Goal: Task Accomplishment & Management: Complete application form

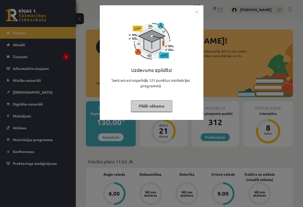
click at [157, 106] on button "Pildīt nākamo" at bounding box center [151, 106] width 41 height 12
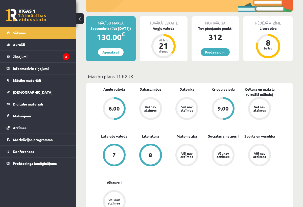
scroll to position [103, 0]
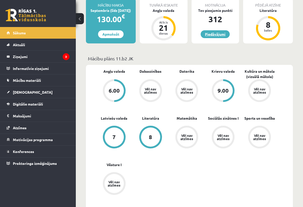
click at [223, 36] on link "Piedāvājumi" at bounding box center [214, 34] width 29 height 8
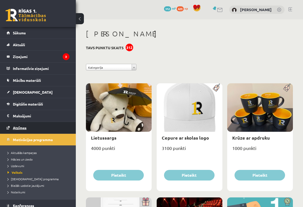
click at [22, 125] on link "Atzīmes" at bounding box center [38, 128] width 63 height 12
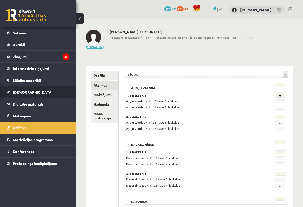
click at [47, 88] on link "[DEMOGRAPHIC_DATA]" at bounding box center [38, 92] width 63 height 12
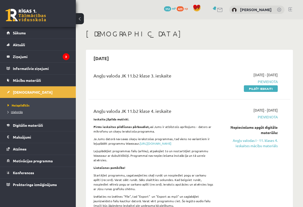
click at [31, 112] on link "Izlabotās" at bounding box center [39, 112] width 63 height 5
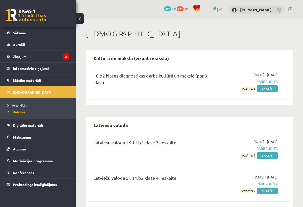
click at [23, 107] on span "Neizpildītās" at bounding box center [17, 105] width 19 height 4
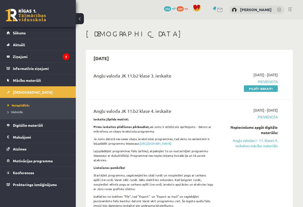
scroll to position [4, 0]
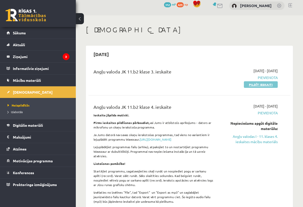
click at [256, 82] on link "Pildīt ieskaiti" at bounding box center [261, 84] width 34 height 7
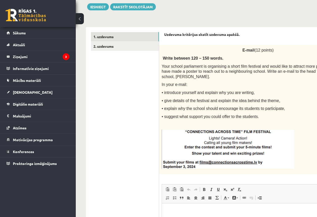
scroll to position [52, 0]
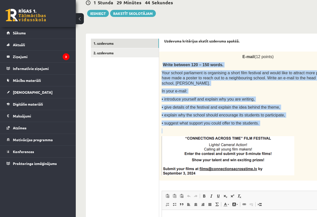
drag, startPoint x: 163, startPoint y: 64, endPoint x: 259, endPoint y: 131, distance: 116.7
click at [259, 131] on div "E-mail (12 points) Write between 120 – 150 words. Your school parliament is org…" at bounding box center [270, 116] width 223 height 129
copy div "Write between 120 – 150 words. Your school parliament is organising a short fil…"
click at [234, 129] on div "E-mail (12 points) Write between 120 – 150 words. Your school parliament is org…" at bounding box center [270, 116] width 223 height 129
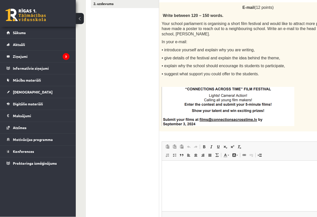
scroll to position [104, 0]
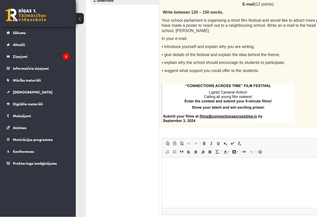
drag, startPoint x: 186, startPoint y: 86, endPoint x: 195, endPoint y: 125, distance: 40.0
click at [191, 173] on html at bounding box center [270, 164] width 217 height 15
click at [198, 135] on div "12p E-mail (12 points) Write between 120 – 150 words. Your school parliament is…" at bounding box center [270, 121] width 223 height 244
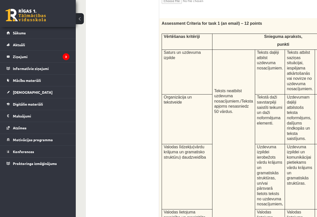
scroll to position [331, 0]
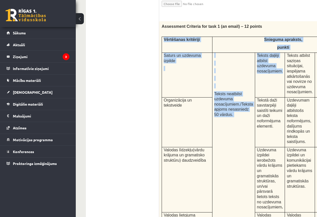
drag, startPoint x: 163, startPoint y: 38, endPoint x: 239, endPoint y: 102, distance: 99.5
click at [230, 91] on tbody "Vērtēšanas kritēriji Snieguma apraksts, punkti Saturs un uzdevuma izpilde Tekst…" at bounding box center [258, 161] width 192 height 249
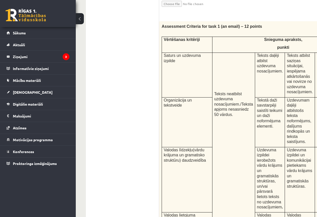
click at [257, 103] on span "Tekstā daži savstarpēji saistīti teikumi un daži noformējuma elementi." at bounding box center [269, 113] width 25 height 30
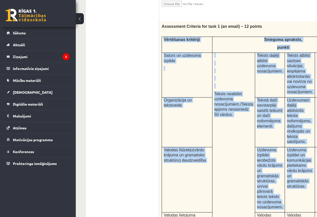
drag, startPoint x: 163, startPoint y: 37, endPoint x: 295, endPoint y: 165, distance: 183.2
click at [288, 159] on tbody "Vērtēšanas kritēriji Snieguma apraksts, punkti Saturs un uzdevuma izpilde Tekst…" at bounding box center [258, 161] width 192 height 249
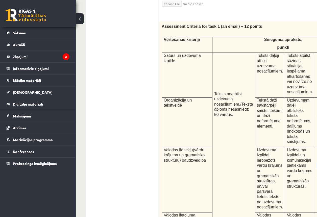
drag, startPoint x: 309, startPoint y: 169, endPoint x: 309, endPoint y: 172, distance: 3.8
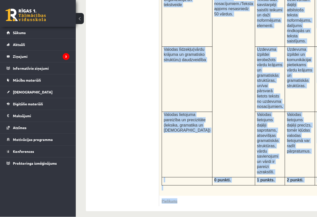
scroll to position [436, 0]
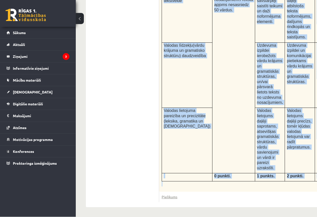
drag, startPoint x: 163, startPoint y: 39, endPoint x: 286, endPoint y: 191, distance: 195.3
click at [286, 191] on div "Assessment Criteria for task 1 (an email) – 12 points Vērtēšanas kritēriji Snie…" at bounding box center [270, 54] width 223 height 275
copy div "Vērtēšanas kritēriji Snieguma apraksts, punkti Saturs un uzdevuma izpilde Tekst…"
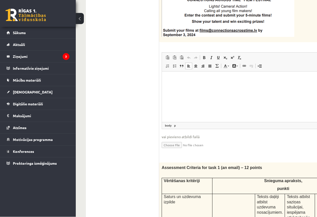
scroll to position [200, 0]
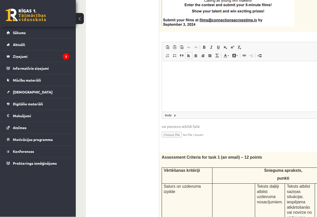
click at [222, 76] on html at bounding box center [270, 68] width 217 height 15
click at [197, 56] on span at bounding box center [196, 56] width 4 height 4
click at [301, 71] on p "**********" at bounding box center [255, 68] width 177 height 5
click at [190, 55] on span at bounding box center [189, 56] width 4 height 4
click at [259, 68] on p "**********" at bounding box center [255, 68] width 177 height 5
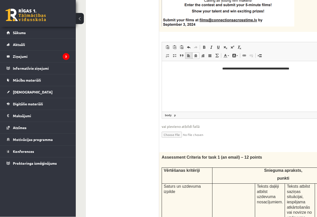
click at [190, 55] on span at bounding box center [189, 56] width 4 height 4
click at [254, 70] on p "**********" at bounding box center [255, 68] width 177 height 5
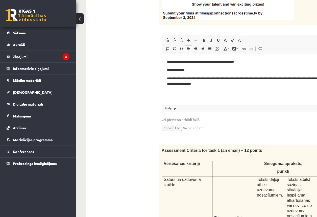
scroll to position [206, 0]
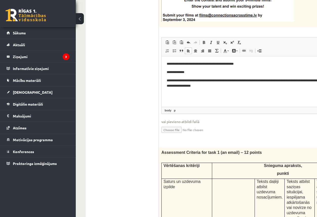
click at [284, 81] on p "**********" at bounding box center [255, 83] width 177 height 10
click at [301, 89] on body "**********" at bounding box center [270, 78] width 207 height 35
click at [317, 60] on html "**********" at bounding box center [270, 78] width 217 height 45
click at [262, 93] on p "Editor, wiswyg-editor-user-answer-47024986481440" at bounding box center [270, 93] width 207 height 5
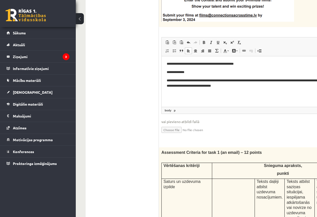
click at [316, 43] on span "Paste Keyboard shortcut Command+V Paste as plain text Keyboard shortcut Command…" at bounding box center [270, 43] width 213 height 8
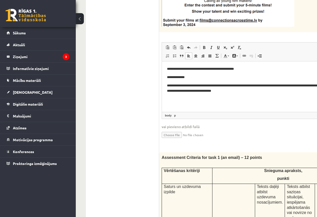
scroll to position [199, 0]
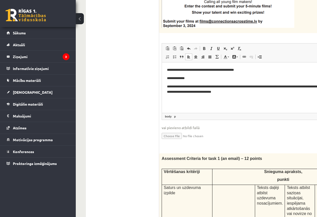
click at [260, 89] on p "**********" at bounding box center [255, 89] width 177 height 10
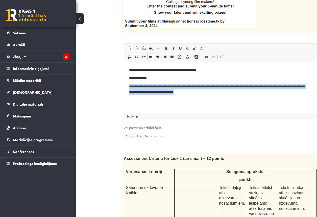
scroll to position [199, 45]
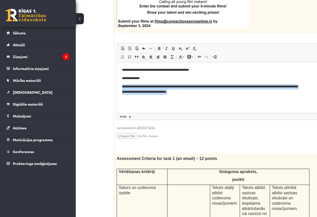
drag, startPoint x: 271, startPoint y: 81, endPoint x: 315, endPoint y: 101, distance: 48.4
click at [315, 101] on html "**********" at bounding box center [225, 84] width 217 height 45
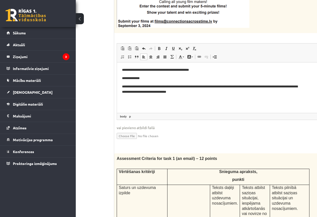
click at [283, 99] on p "Editor, wiswyg-editor-user-answer-47024986481440" at bounding box center [225, 99] width 207 height 5
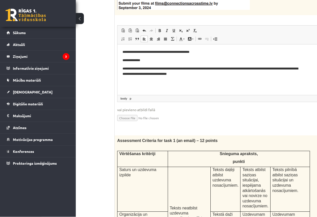
scroll to position [217, 44]
click at [275, 74] on p "**********" at bounding box center [211, 71] width 177 height 10
click at [194, 52] on p "**********" at bounding box center [211, 51] width 177 height 5
click at [207, 51] on p "**********" at bounding box center [211, 51] width 177 height 5
click at [152, 39] on span at bounding box center [152, 39] width 4 height 4
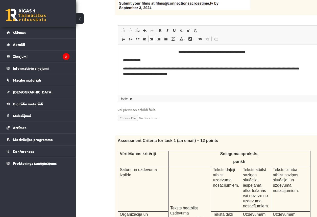
click at [156, 63] on p "**********" at bounding box center [211, 60] width 177 height 5
click at [226, 78] on body "**********" at bounding box center [226, 66] width 207 height 35
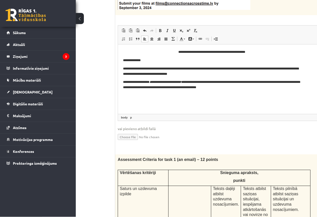
drag, startPoint x: 302, startPoint y: 100, endPoint x: 302, endPoint y: 120, distance: 19.9
click at [181, 80] on em "**********" at bounding box center [165, 81] width 32 height 3
click at [194, 82] on p "**********" at bounding box center [211, 85] width 177 height 10
click at [176, 83] on icon "**********" at bounding box center [165, 81] width 32 height 3
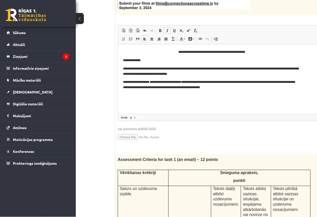
click at [192, 82] on p "**********" at bounding box center [211, 85] width 177 height 10
click at [137, 88] on p "**********" at bounding box center [211, 85] width 177 height 10
click at [136, 87] on p "**********" at bounding box center [211, 85] width 177 height 10
click at [254, 88] on p "**********" at bounding box center [211, 85] width 177 height 10
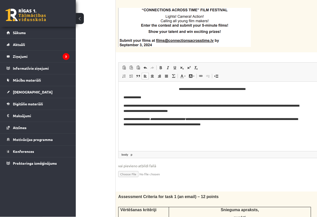
scroll to position [181, 43]
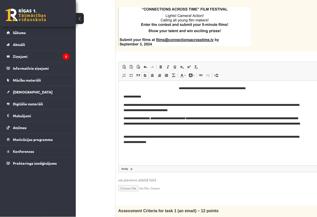
drag, startPoint x: 304, startPoint y: 156, endPoint x: 302, endPoint y: 171, distance: 15.8
click at [302, 171] on span "◢ Elements path body p" at bounding box center [226, 168] width 217 height 7
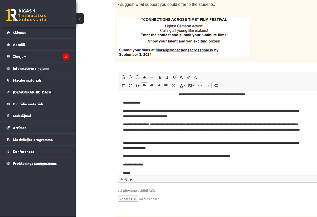
scroll to position [171, 44]
click at [257, 156] on p "**********" at bounding box center [211, 155] width 177 height 5
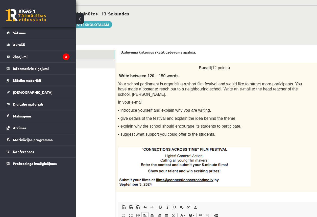
scroll to position [41, 44]
click at [100, 65] on link "2. uzdevums" at bounding box center [81, 64] width 68 height 9
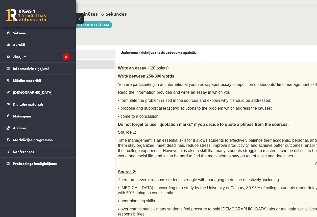
drag, startPoint x: 118, startPoint y: 67, endPoint x: 210, endPoint y: 127, distance: 109.6
click at [210, 127] on div "Write an essay – (20 points) Write between 250-300 words You are participating …" at bounding box center [257, 150] width 284 height 175
click at [227, 56] on div "Uzdevuma kritērijus skatīt uzdevuma apakšā." at bounding box center [257, 54] width 274 height 8
click at [80, 18] on button at bounding box center [80, 18] width 8 height 11
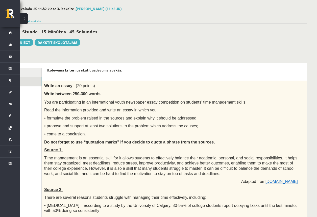
scroll to position [21, 20]
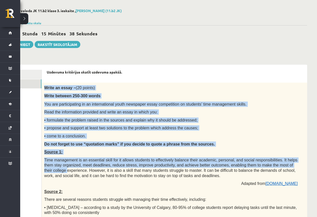
drag, startPoint x: 44, startPoint y: 87, endPoint x: 131, endPoint y: 170, distance: 119.8
click at [131, 170] on div "Write an essay – (20 points) Write between 250-300 words You are participating …" at bounding box center [184, 170] width 284 height 175
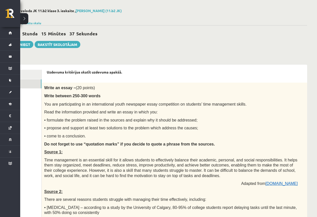
click at [149, 76] on div "Uzdevuma kritērijus skatīt uzdevuma apakšā." at bounding box center [184, 74] width 274 height 8
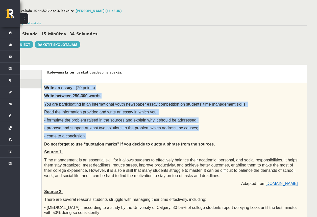
drag, startPoint x: 44, startPoint y: 88, endPoint x: 96, endPoint y: 140, distance: 73.7
click at [95, 140] on div "Write an essay – (20 points) Write between 250-300 words You are participating …" at bounding box center [184, 170] width 284 height 175
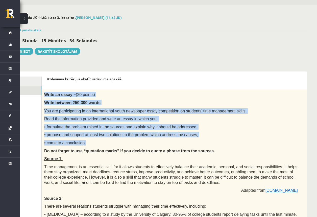
scroll to position [10, 20]
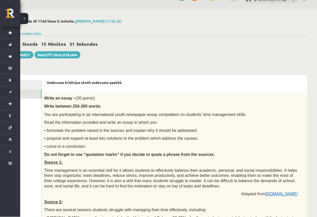
click at [92, 96] on span "(20 points)" at bounding box center [85, 98] width 19 height 4
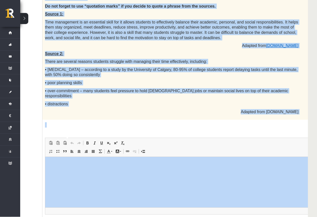
scroll to position [161, 19]
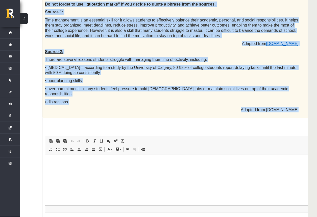
drag, startPoint x: 44, startPoint y: 96, endPoint x: 123, endPoint y: 126, distance: 84.7
click at [123, 126] on div "20p Write an essay – (20 points) Write between 250-300 words You are participat…" at bounding box center [184, 92] width 284 height 298
copy div "Write an essay – (20 points) Write between 250-300 words You are participating …"
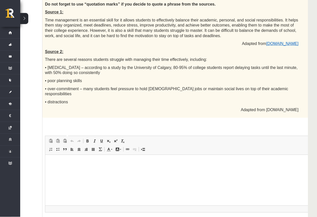
click at [124, 134] on div "20p Write an essay – (20 points) Write between 250-300 words You are participat…" at bounding box center [184, 92] width 284 height 298
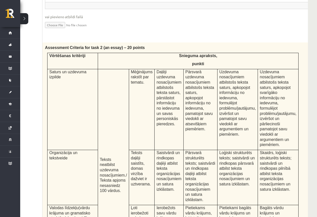
scroll to position [364, 19]
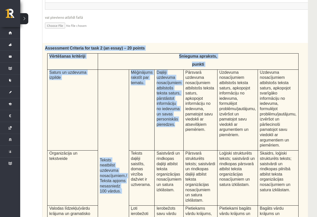
drag, startPoint x: 45, startPoint y: 55, endPoint x: 160, endPoint y: 135, distance: 140.4
click at [160, 135] on div "Assessment Criteria for task 2 (an essay) – 20 points Vērtēšanas kritēriji Snie…" at bounding box center [184, 169] width 284 height 252
drag, startPoint x: 161, startPoint y: 135, endPoint x: 66, endPoint y: 50, distance: 127.9
click at [82, 44] on form "Uzdevuma kritērijus skatīt uzdevuma apakšā. 20p Write an essay – (20 points) Wr…" at bounding box center [184, 16] width 274 height 578
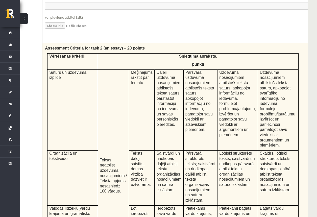
click at [98, 78] on td "Teksts neatbilst uzdevuma nosacījumiem. / Teksta apjoms nesasniedz 100 vārdus." at bounding box center [113, 176] width 31 height 215
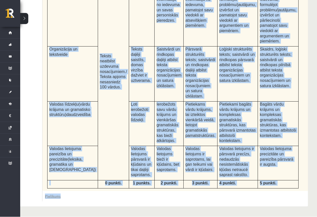
scroll to position [484, 19]
drag, startPoint x: 46, startPoint y: 56, endPoint x: 258, endPoint y: 187, distance: 249.3
click at [258, 187] on div "Assessment Criteria for task 2 (an essay) – 20 points Vērtēšanas kritēriji Snie…" at bounding box center [184, 65] width 284 height 252
copy div "Assessment Criteria for task 2 (an essay) – 20 points Vērtēšanas kritēriji Snie…"
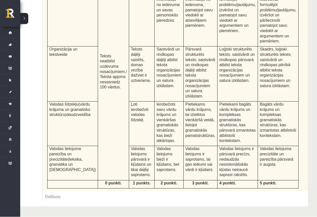
click at [295, 162] on div "Assessment Criteria for task 2 (an essay) – 20 points Vērtēšanas kritēriji Snie…" at bounding box center [184, 65] width 284 height 252
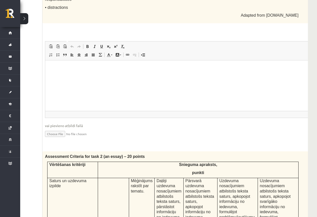
scroll to position [244, 19]
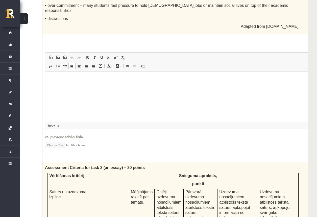
click at [145, 87] on html at bounding box center [184, 78] width 278 height 15
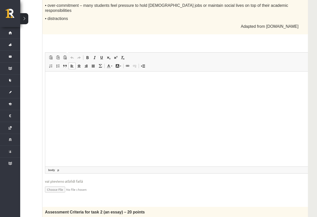
drag, startPoint x: 302, startPoint y: 133, endPoint x: 296, endPoint y: 184, distance: 51.3
click at [297, 173] on span "◢ Elements path body p" at bounding box center [184, 169] width 278 height 7
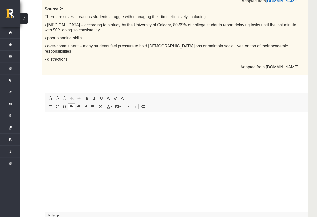
scroll to position [223, 19]
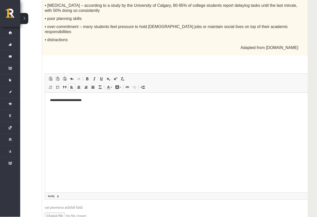
click at [73, 101] on p "**********" at bounding box center [175, 100] width 250 height 5
click at [110, 101] on p "**********" at bounding box center [175, 100] width 250 height 5
click at [65, 101] on p "**********" at bounding box center [175, 100] width 250 height 5
click at [105, 99] on p "**********" at bounding box center [175, 100] width 250 height 5
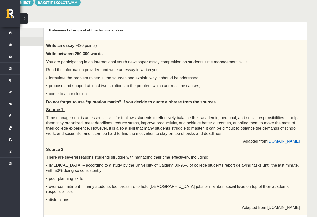
scroll to position [60, 20]
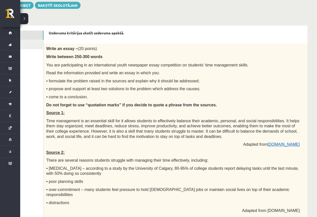
click at [37, 34] on link "1. uzdevums" at bounding box center [10, 35] width 68 height 9
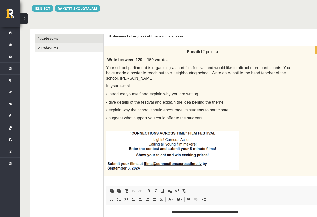
scroll to position [56, 0]
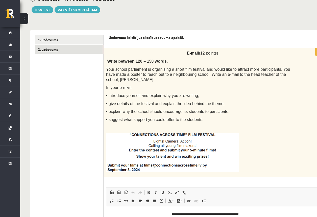
click at [88, 46] on link "2. uzdevums" at bounding box center [69, 49] width 68 height 9
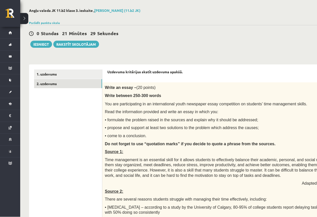
scroll to position [22, 1]
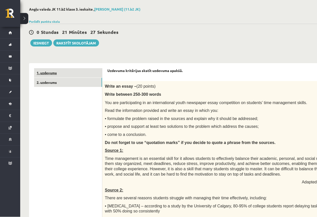
click at [70, 75] on link "1. uzdevums" at bounding box center [68, 72] width 68 height 9
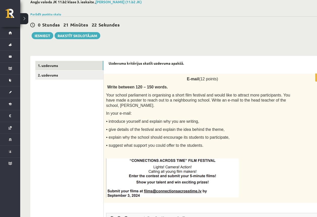
scroll to position [29, 0]
click at [74, 71] on link "2. uzdevums" at bounding box center [69, 75] width 68 height 9
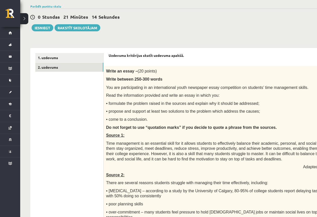
scroll to position [37, 0]
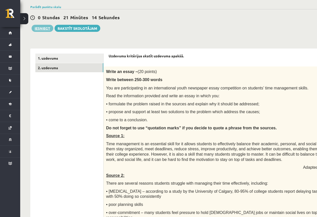
click at [47, 30] on button "Iesniegt" at bounding box center [43, 28] width 22 height 7
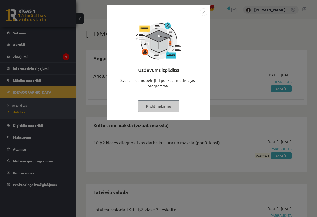
click at [173, 104] on button "Pildīt nākamo" at bounding box center [158, 106] width 41 height 12
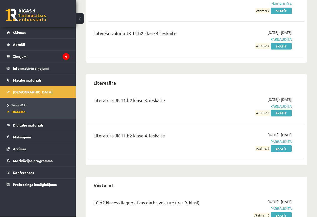
scroll to position [216, 0]
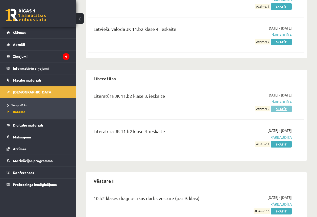
click at [278, 110] on link "Skatīt" at bounding box center [281, 109] width 21 height 7
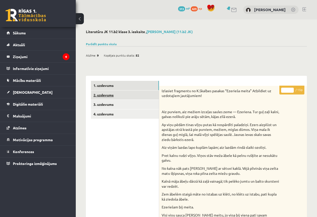
click at [118, 91] on link "2. uzdevums" at bounding box center [125, 94] width 68 height 9
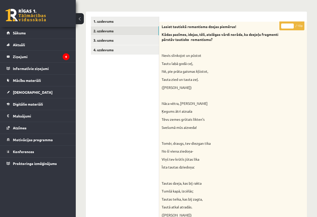
scroll to position [41, 0]
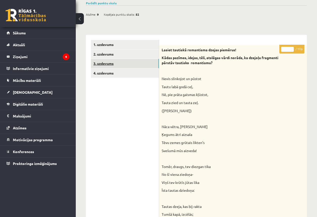
click at [113, 61] on link "3. uzdevums" at bounding box center [125, 63] width 68 height 9
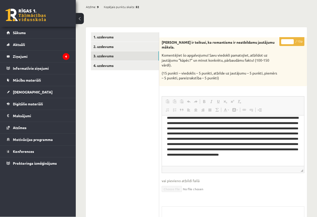
scroll to position [48, 0]
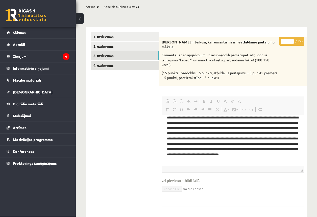
click at [137, 68] on link "4. uzdevums" at bounding box center [125, 65] width 68 height 9
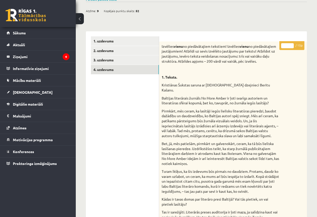
scroll to position [16, 0]
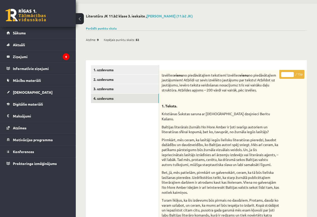
click at [80, 18] on button at bounding box center [80, 18] width 8 height 11
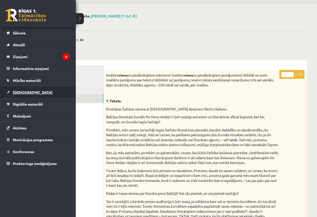
click at [29, 97] on link "[DEMOGRAPHIC_DATA]" at bounding box center [38, 92] width 63 height 12
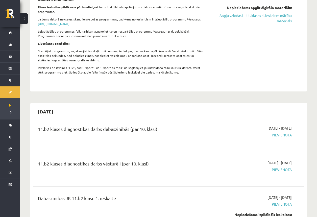
scroll to position [115, 0]
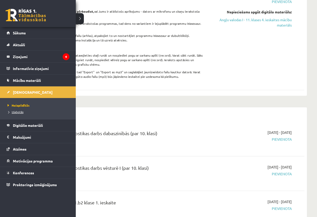
click at [22, 111] on span "Izlabotās" at bounding box center [14, 112] width 17 height 4
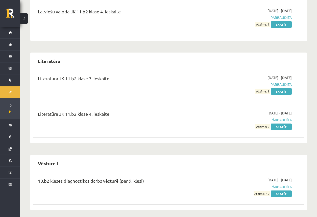
scroll to position [235, 0]
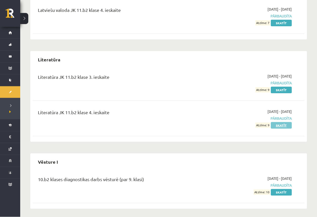
click at [276, 125] on link "Skatīt" at bounding box center [281, 125] width 21 height 7
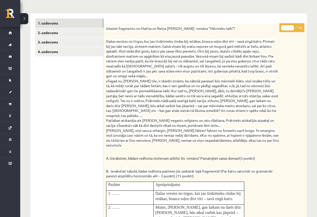
scroll to position [62, 0]
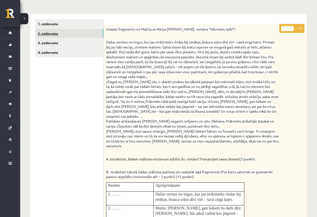
click at [69, 34] on link "2. uzdevums" at bounding box center [69, 33] width 68 height 9
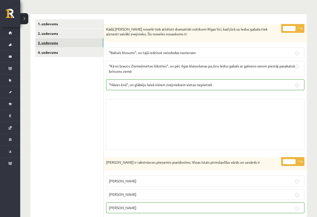
click at [76, 42] on link "3. uzdevums" at bounding box center [69, 42] width 68 height 9
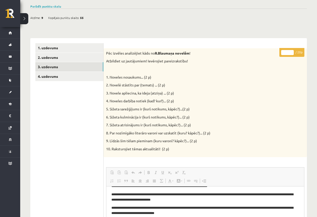
scroll to position [26, 0]
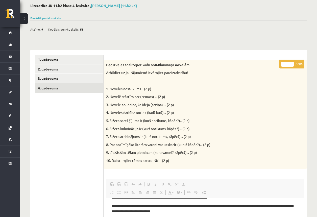
click at [50, 91] on link "4. uzdevums" at bounding box center [69, 87] width 68 height 9
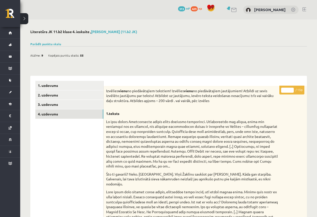
scroll to position [0, 0]
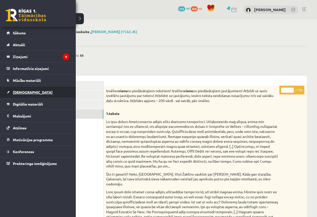
click at [35, 89] on link "[DEMOGRAPHIC_DATA]" at bounding box center [38, 92] width 63 height 12
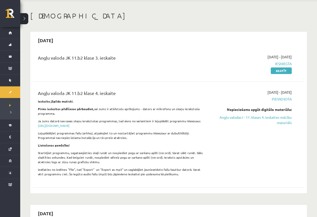
scroll to position [18, 0]
click at [284, 124] on link "Angļu valodas I - 11. klases 4. ieskaites mācību materiāls" at bounding box center [252, 120] width 80 height 11
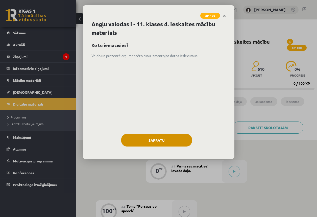
click at [186, 142] on button "Sapratu" at bounding box center [156, 140] width 71 height 13
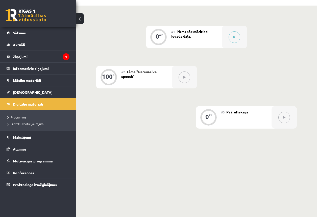
scroll to position [128, 0]
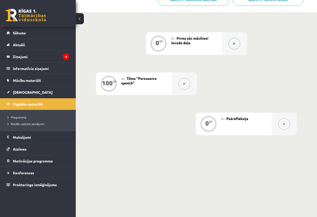
click at [237, 46] on button at bounding box center [234, 44] width 12 height 12
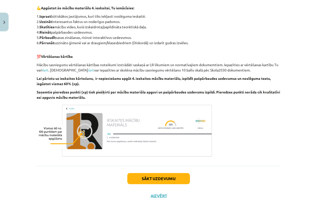
scroll to position [145, 0]
click at [180, 178] on button "Sākt uzdevumu" at bounding box center [158, 178] width 63 height 11
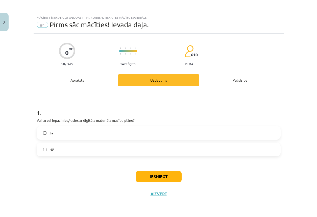
click at [2, 22] on button "Close" at bounding box center [4, 22] width 9 height 19
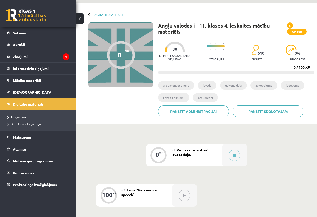
scroll to position [14, 0]
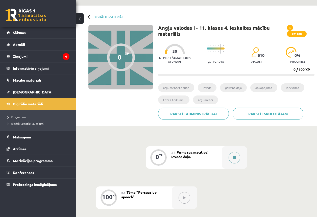
click at [235, 157] on icon at bounding box center [234, 157] width 3 height 3
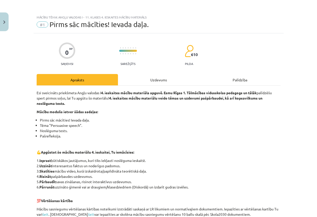
click at [163, 82] on div "Uzdevums" at bounding box center [158, 79] width 81 height 11
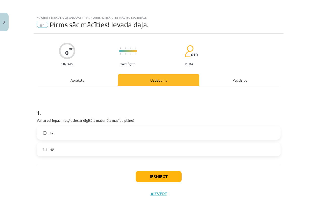
click at [149, 129] on label "Jā" at bounding box center [158, 132] width 243 height 13
click at [158, 180] on button "Iesniegt" at bounding box center [159, 176] width 46 height 11
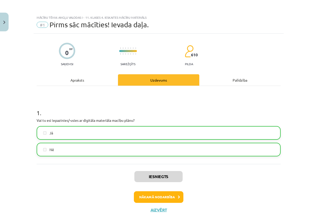
click at [145, 197] on button "Nākamā nodarbība" at bounding box center [158, 197] width 49 height 12
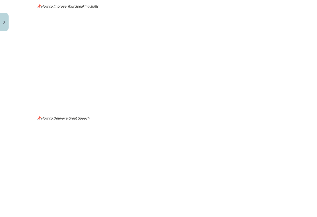
scroll to position [1219, 0]
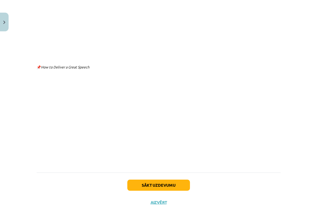
click at [152, 200] on button "Aizvērt" at bounding box center [158, 202] width 19 height 5
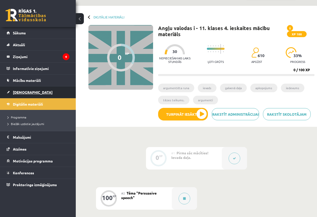
click at [19, 95] on link "[DEMOGRAPHIC_DATA]" at bounding box center [38, 92] width 63 height 12
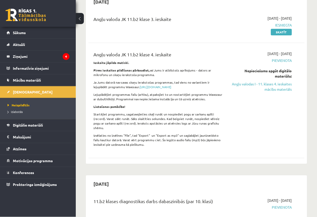
scroll to position [56, 0]
click at [40, 60] on legend "Ziņojumi 4" at bounding box center [41, 57] width 57 height 12
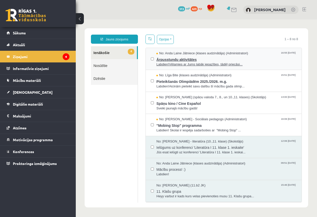
click at [185, 58] on span "Ārpusstundu aktivitātes" at bounding box center [226, 59] width 140 height 6
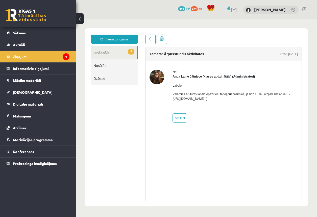
drag, startPoint x: 172, startPoint y: 98, endPoint x: 233, endPoint y: 100, distance: 61.1
click at [233, 100] on div "No: Anda Laine Jātniece (klases audzinātāja) (Administratori) Labdien! Vēlamies…" at bounding box center [223, 96] width 148 height 53
copy p "https://forms.gle/mVxkUEapGFxHM7hU7 :)"
click at [186, 128] on div "No: Anda Laine Jātniece (klases audzinātāja) (Administratori) Labdien! Vēlamies…" at bounding box center [224, 96] width 156 height 70
click at [33, 59] on legend "Ziņojumi 4" at bounding box center [41, 57] width 57 height 12
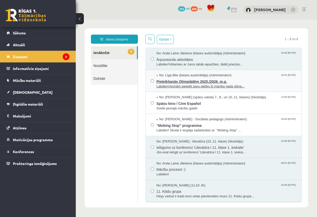
click at [191, 79] on span "Pieteikšanās Olimpiādēm 2025./2026. m.g." at bounding box center [226, 81] width 140 height 6
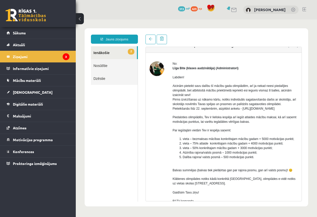
scroll to position [7, 0]
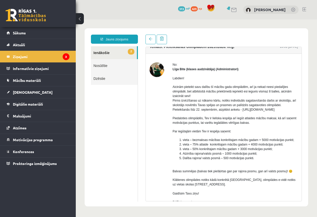
click at [116, 53] on link "2 Ienākošie" at bounding box center [114, 52] width 46 height 13
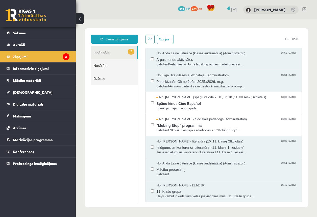
scroll to position [0, 0]
drag, startPoint x: 177, startPoint y: 58, endPoint x: 175, endPoint y: 68, distance: 10.4
click at [124, 50] on link "2 Ienākošie" at bounding box center [114, 52] width 46 height 13
click at [55, 60] on legend "Ziņojumi 3" at bounding box center [41, 57] width 57 height 12
click at [237, 148] on span "Ielūgums uz konferenci 'Literatūra I 11. klase 1. ieskaite'" at bounding box center [226, 147] width 140 height 6
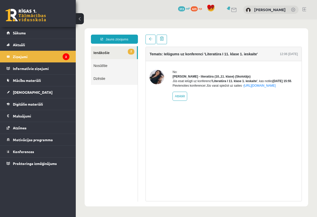
click at [107, 52] on link "2 Ienākošie" at bounding box center [114, 52] width 46 height 13
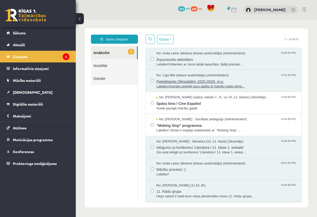
click at [166, 78] on span "Pieteikšanās Olimpiādēm 2025./2026. m.g." at bounding box center [226, 81] width 140 height 6
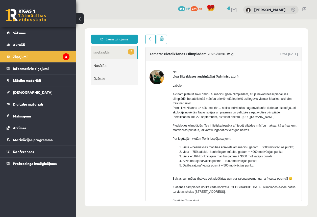
click at [123, 55] on link "2 Ienākošie" at bounding box center [114, 52] width 46 height 13
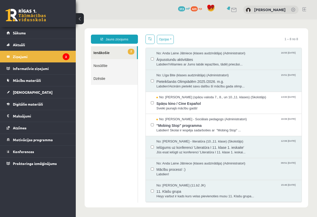
click at [306, 9] on div "0 Dāvanas 313 mP 429 xp Betija Mačjuka" at bounding box center [196, 9] width 241 height 19
click at [305, 8] on link at bounding box center [304, 9] width 4 height 4
